Goal: Task Accomplishment & Management: Use online tool/utility

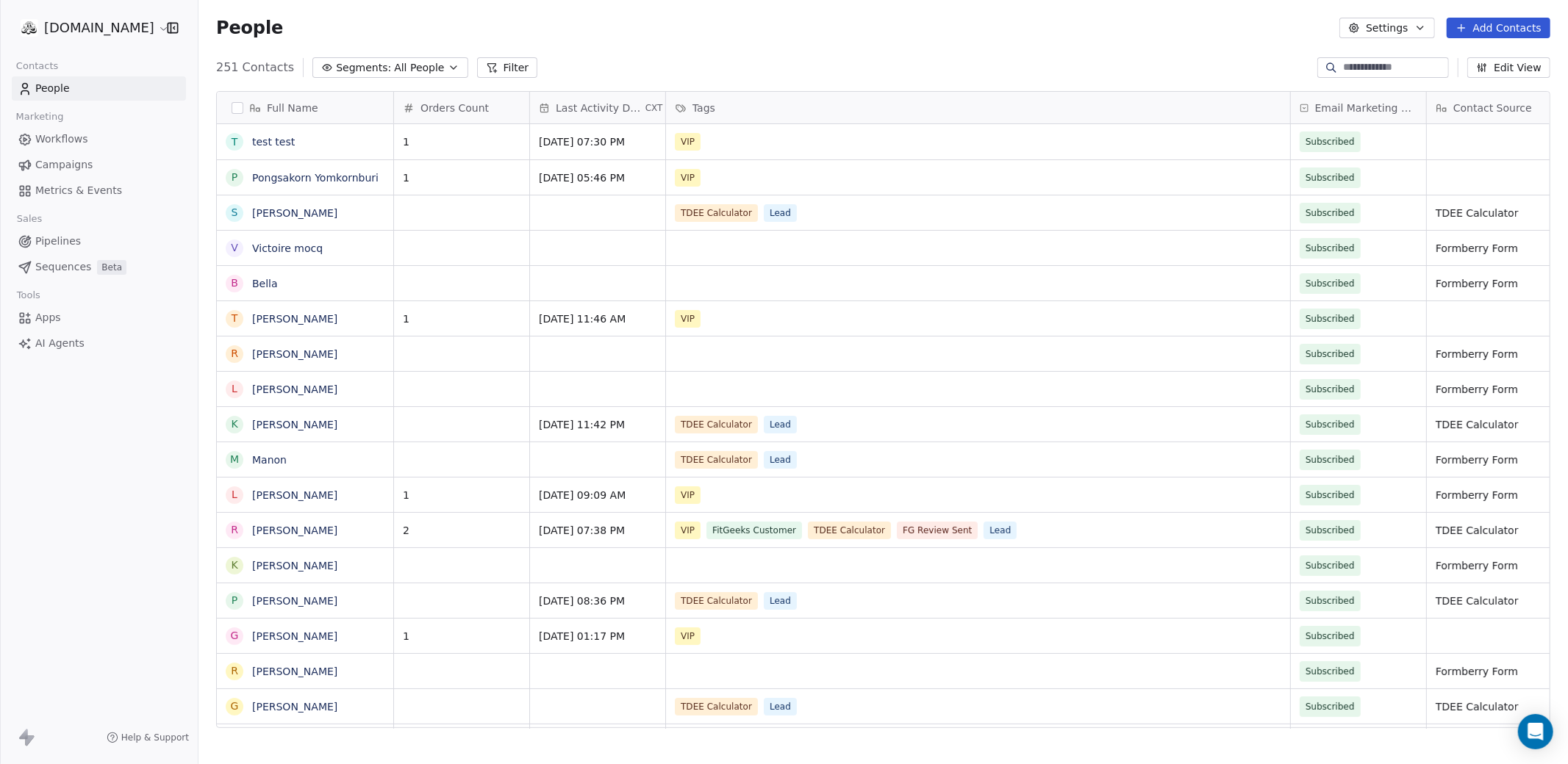
click at [68, 35] on html "[DOMAIN_NAME] Contacts People Marketing Workflows Campaigns Metrics & Events Sa…" at bounding box center [784, 437] width 1568 height 874
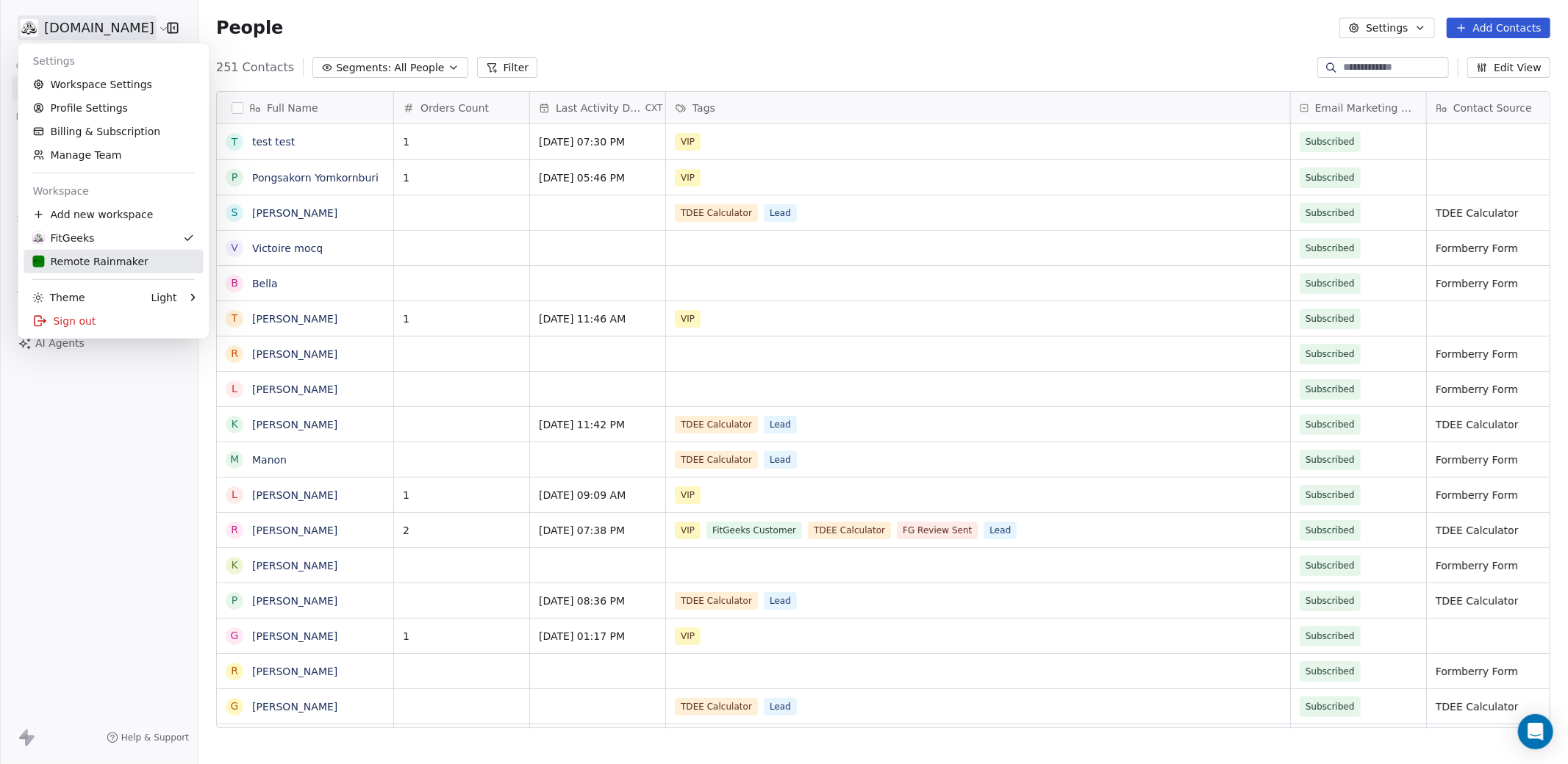
click at [106, 261] on div "Remote Rainmaker" at bounding box center [90, 261] width 115 height 15
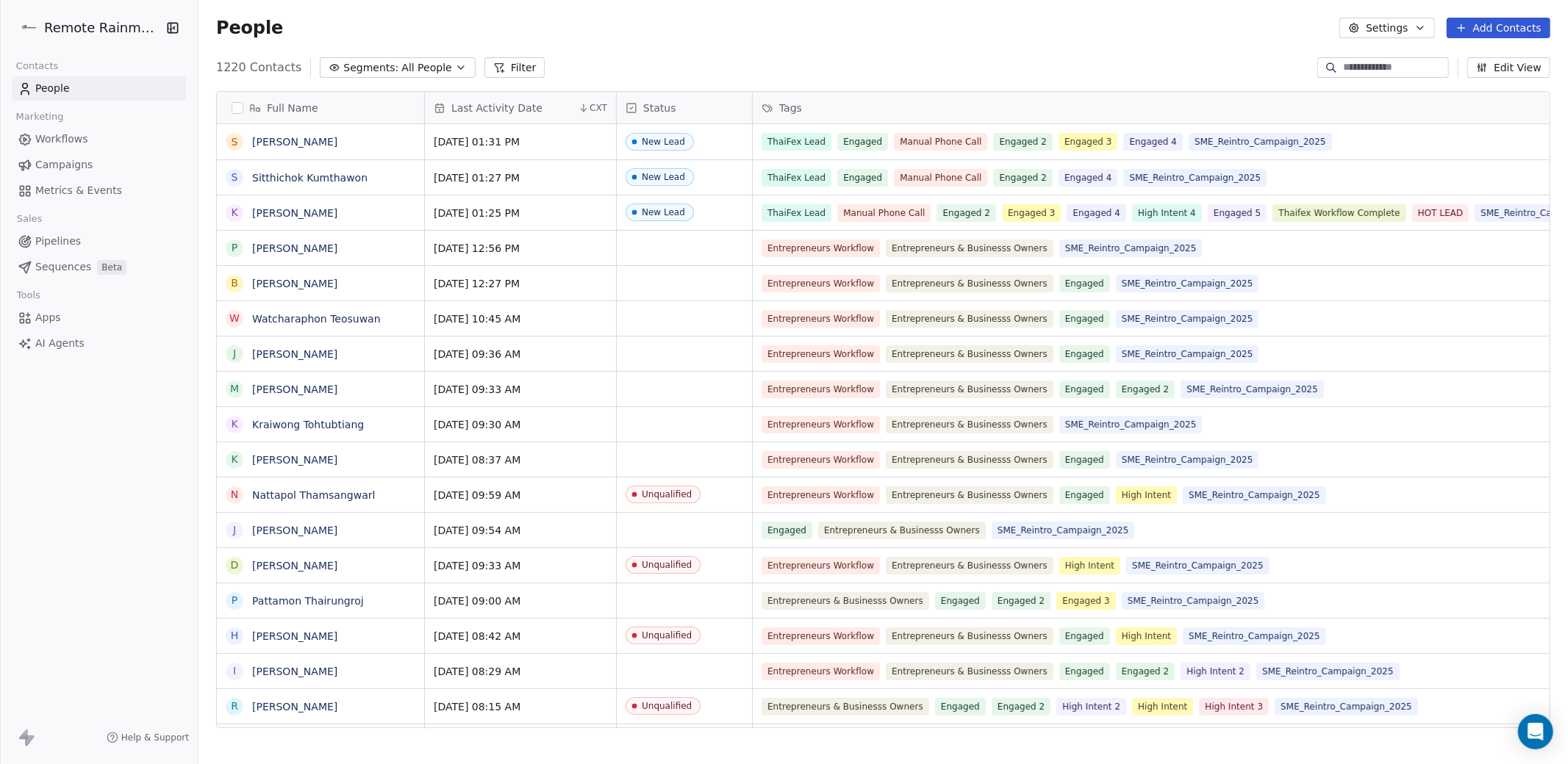
scroll to position [672, 1369]
click at [54, 136] on span "Workflows" at bounding box center [62, 139] width 53 height 16
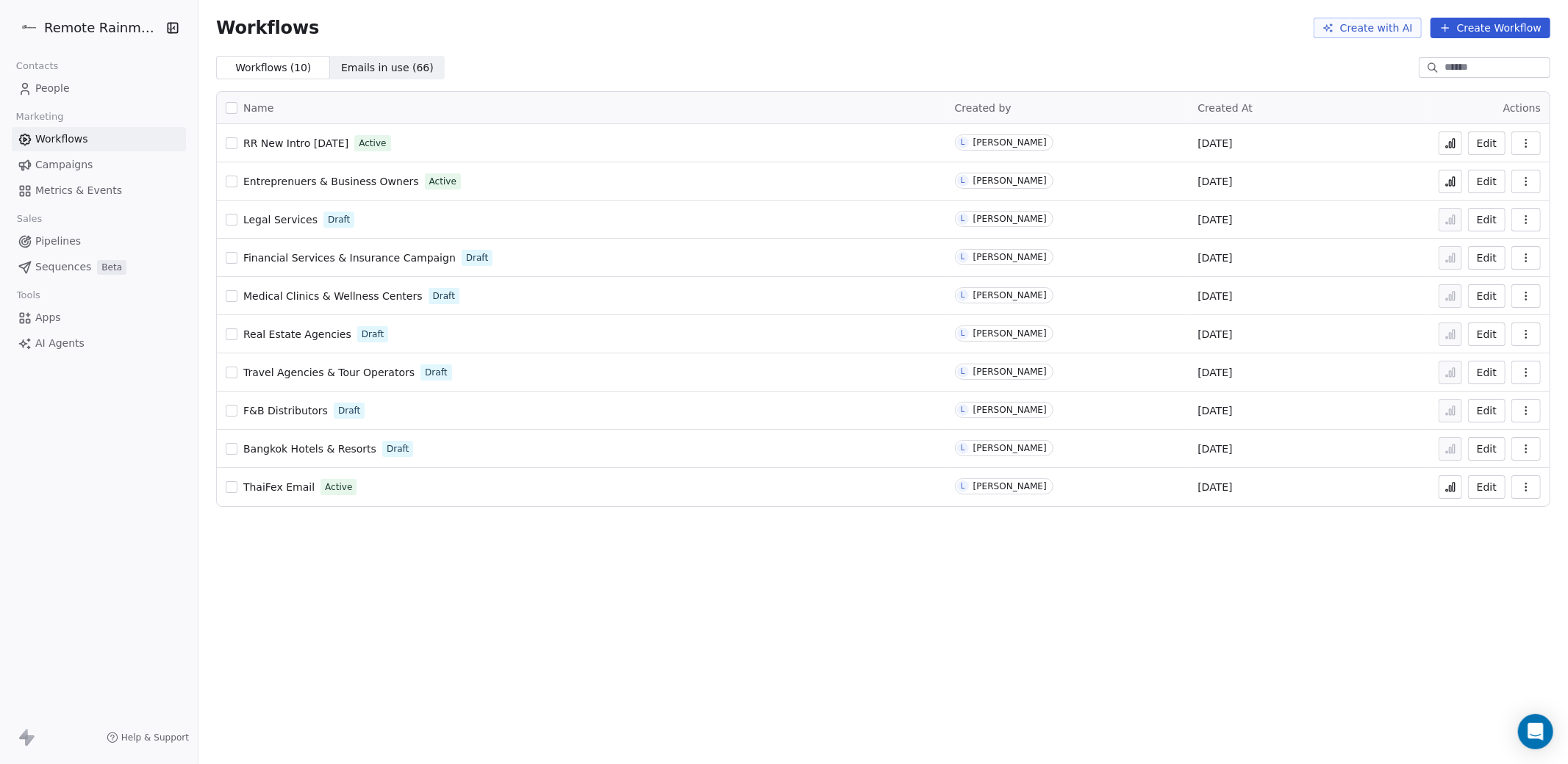
click at [322, 148] on span "RR New Intro [DATE]" at bounding box center [295, 143] width 105 height 12
click at [1448, 140] on icon at bounding box center [1450, 143] width 12 height 12
click at [292, 141] on span "RR New Intro [DATE]" at bounding box center [295, 143] width 105 height 12
click at [1538, 734] on icon "Open Intercom Messenger" at bounding box center [1535, 731] width 17 height 19
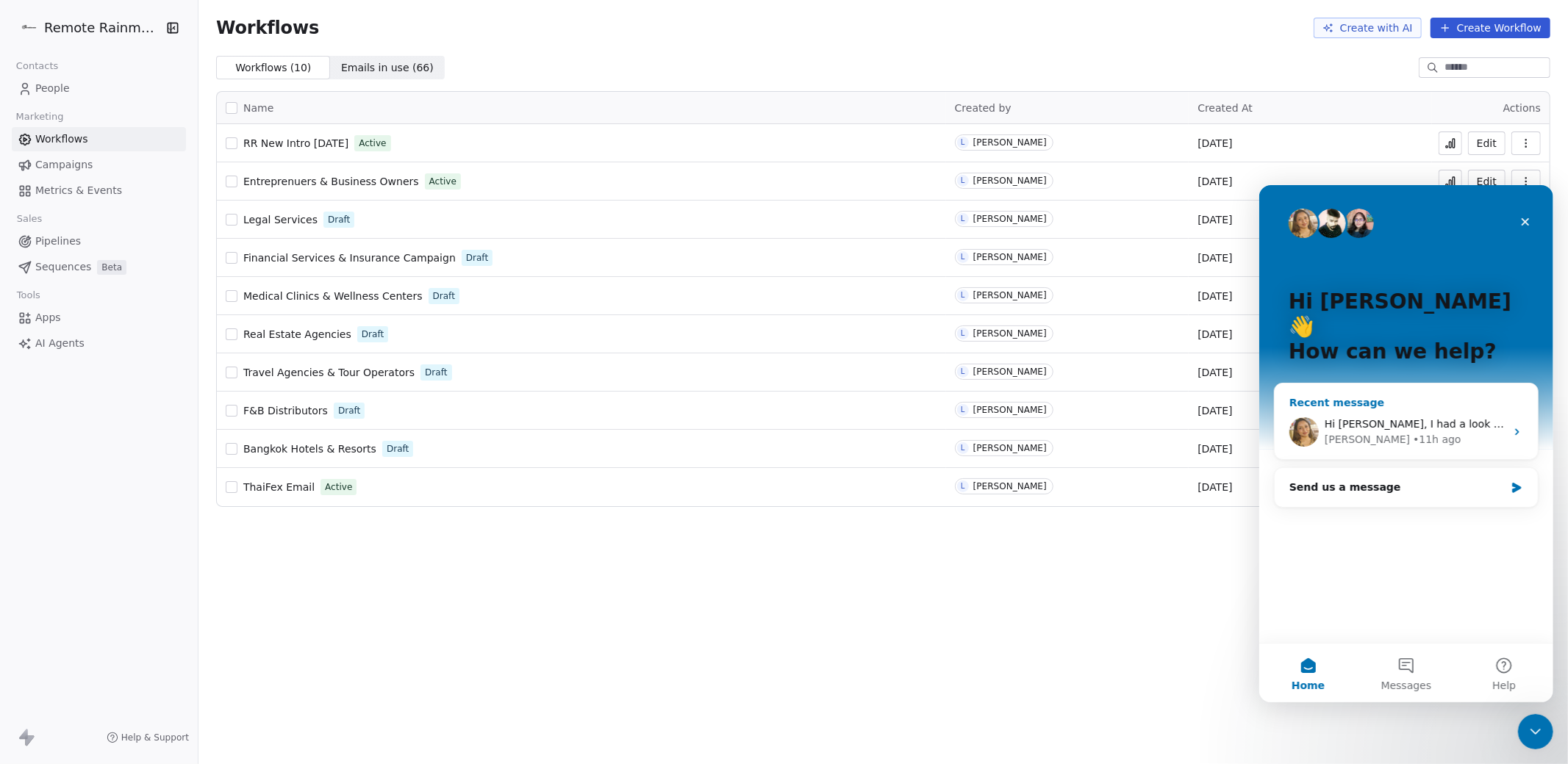
click at [1412, 431] on div "• 11h ago" at bounding box center [1436, 438] width 48 height 16
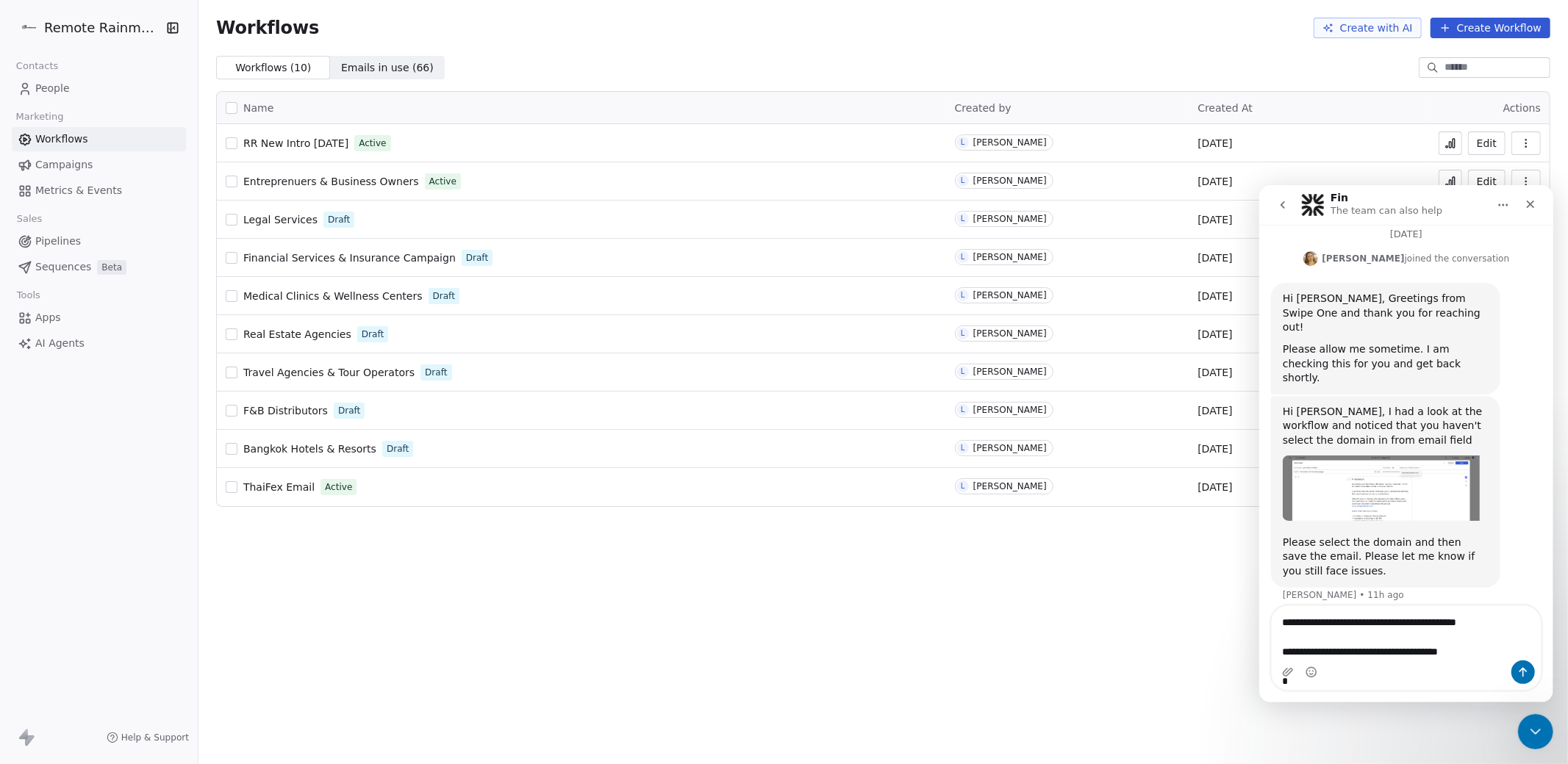
scroll to position [480, 0]
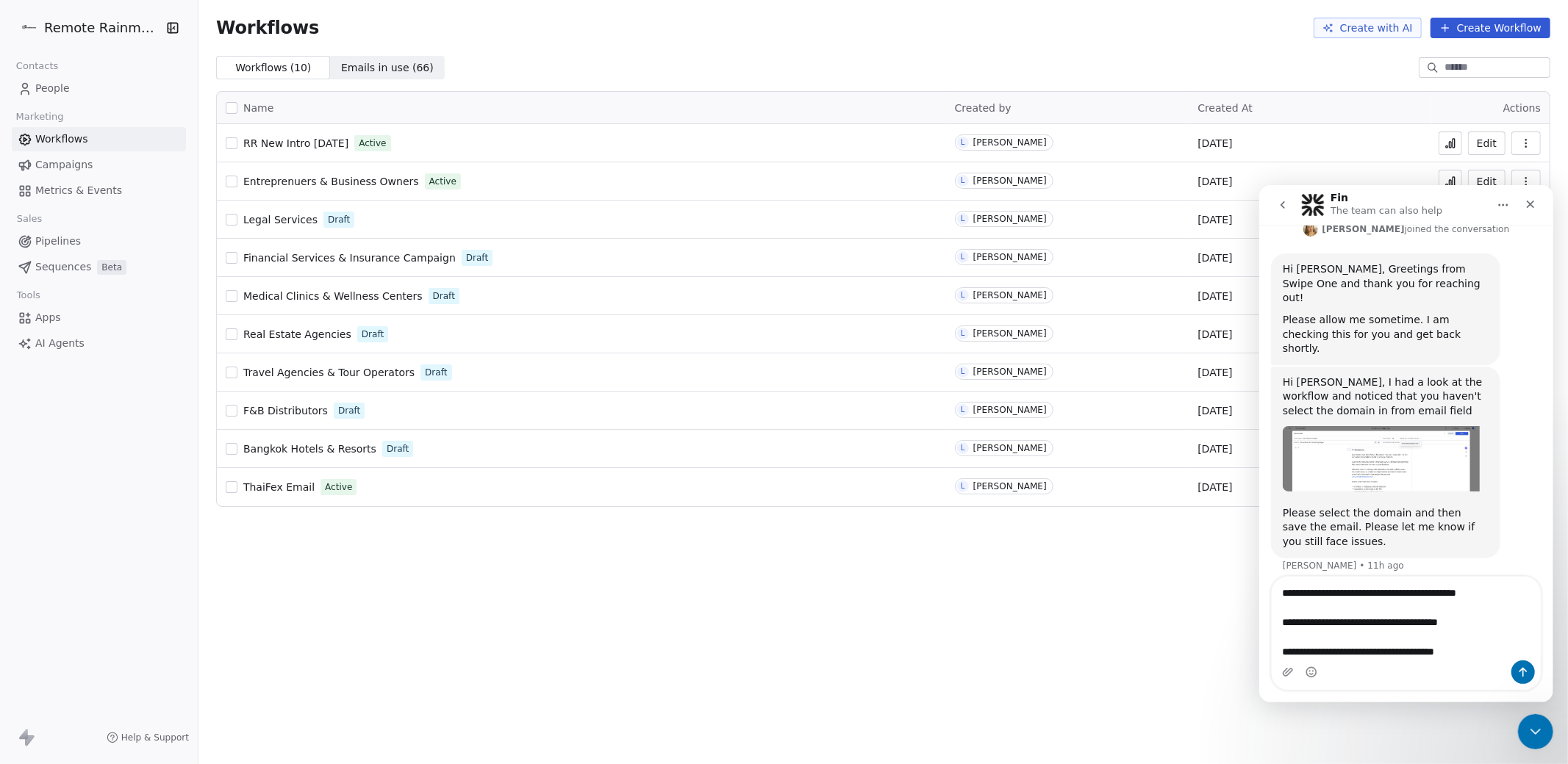
type textarea "**********"
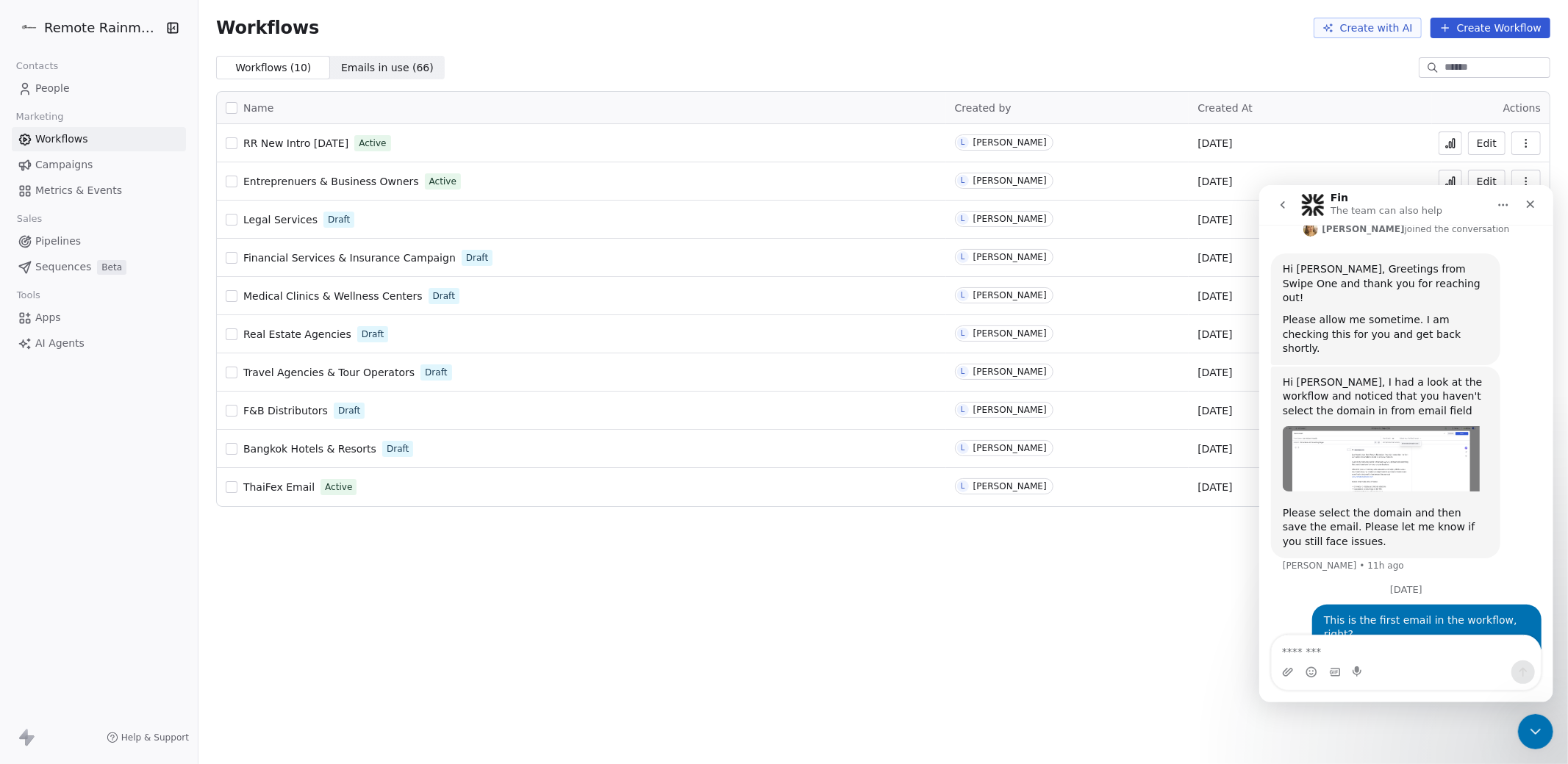
scroll to position [565, 0]
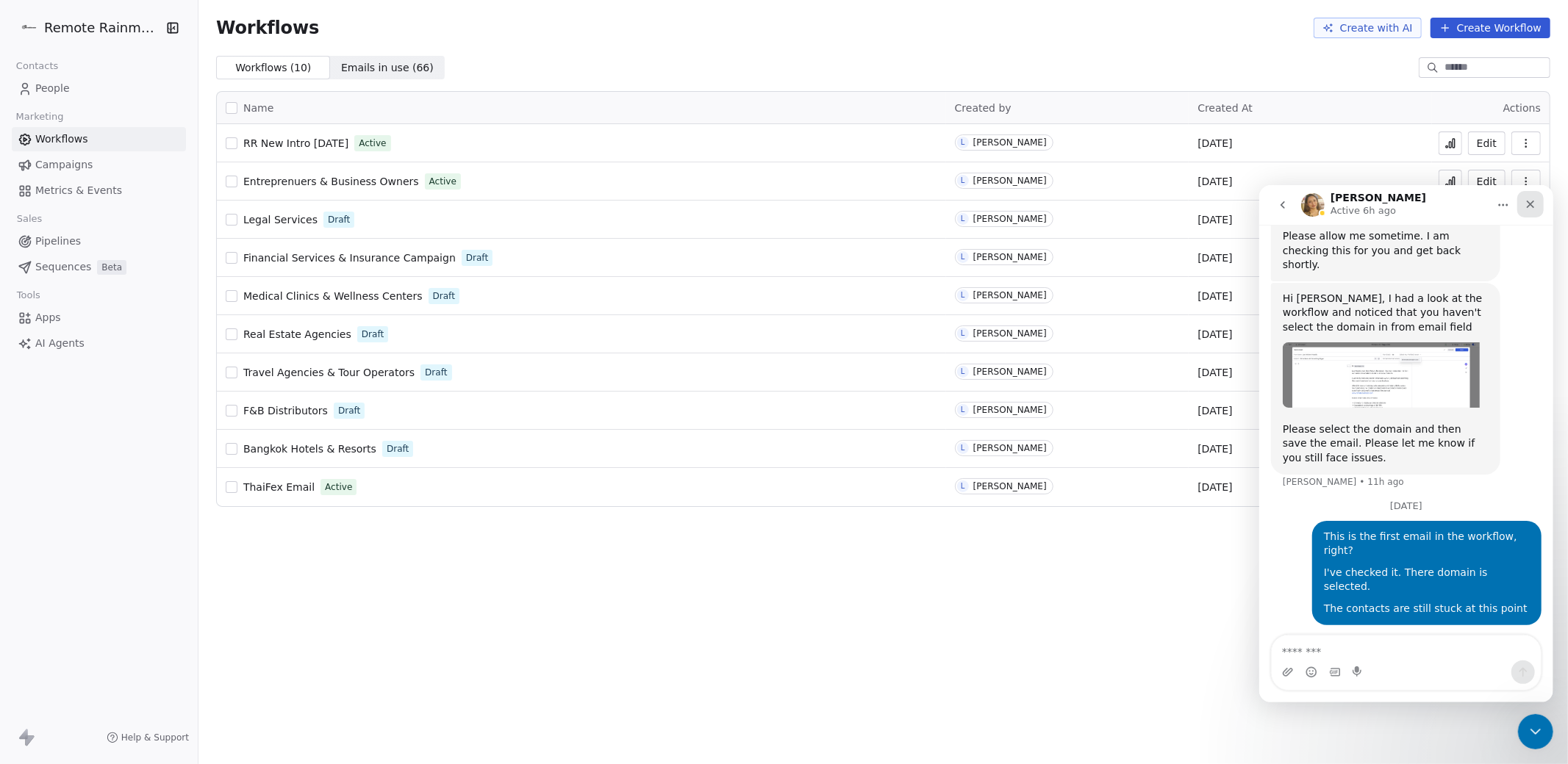
click at [1528, 201] on icon "Close" at bounding box center [1529, 204] width 12 height 12
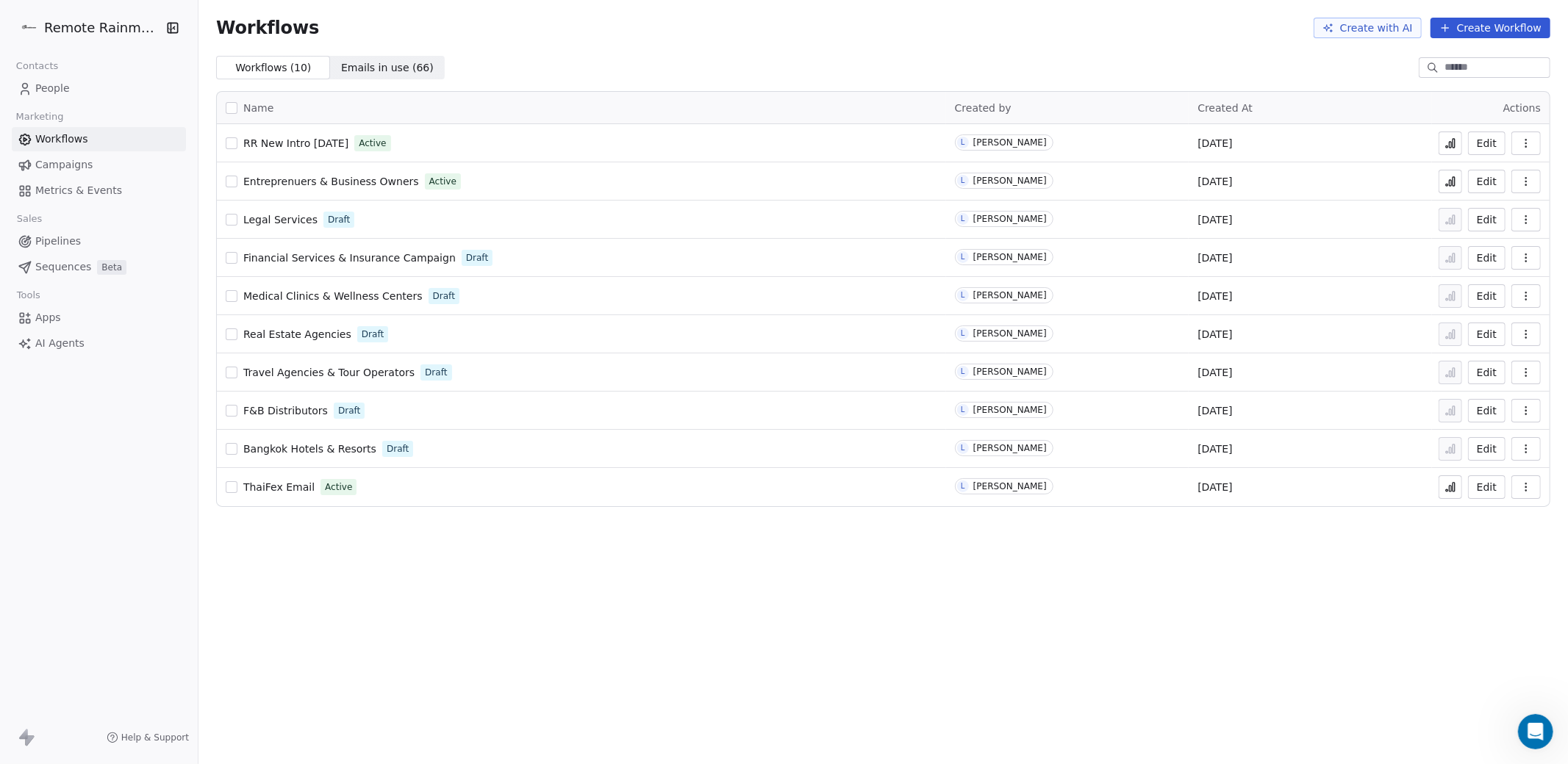
click at [346, 146] on span "RR New Intro [DATE]" at bounding box center [295, 143] width 105 height 12
